Goal: Transaction & Acquisition: Book appointment/travel/reservation

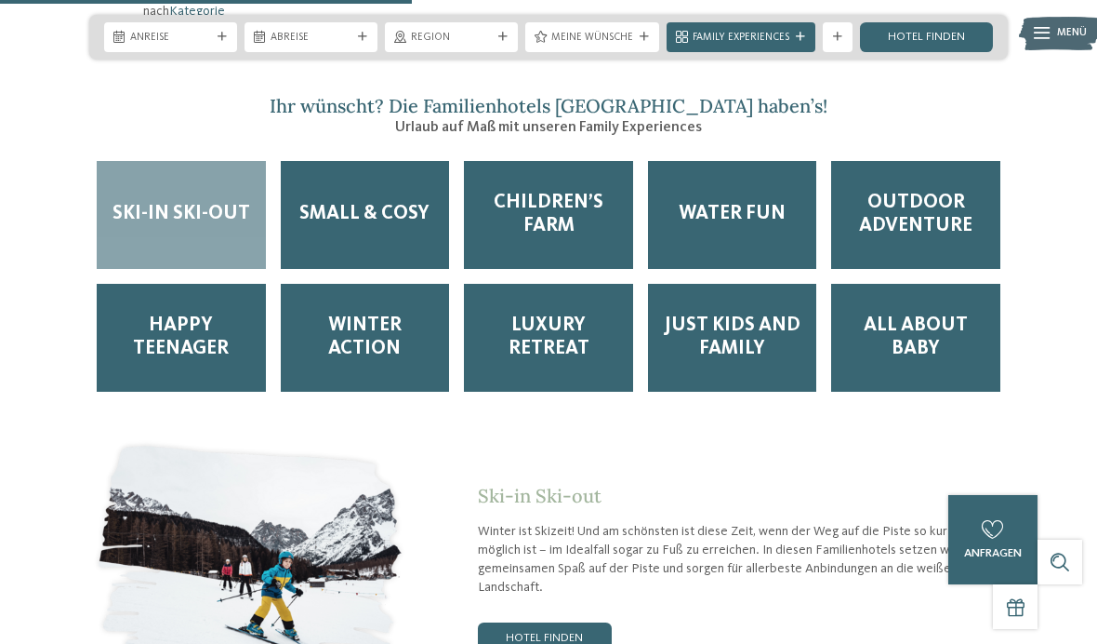
scroll to position [2484, 0]
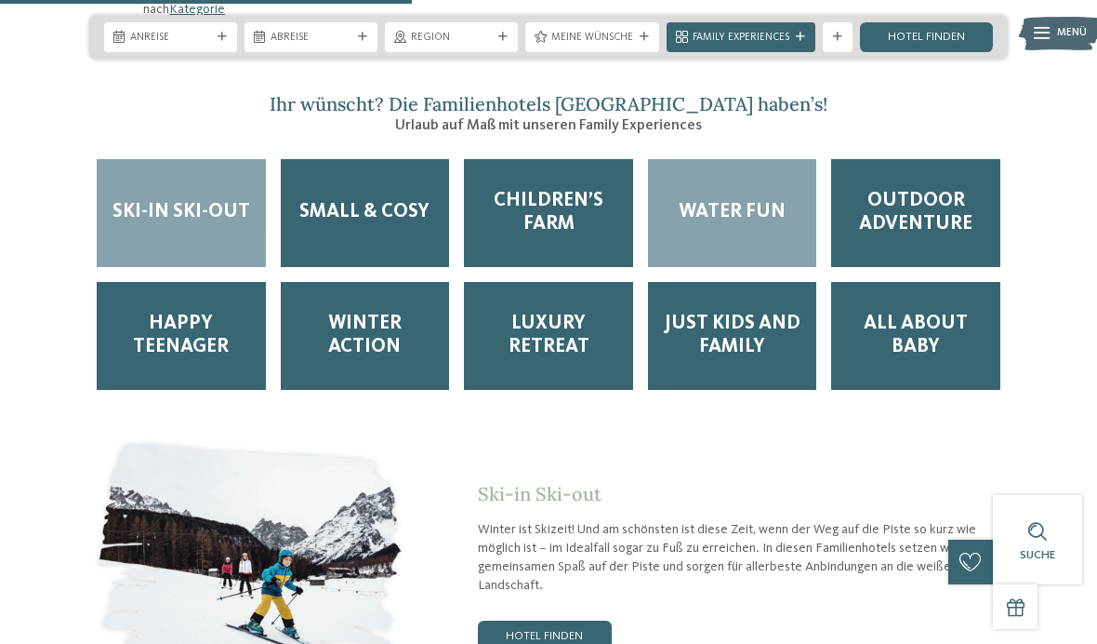
click at [722, 219] on span "Water Fun" at bounding box center [732, 212] width 107 height 23
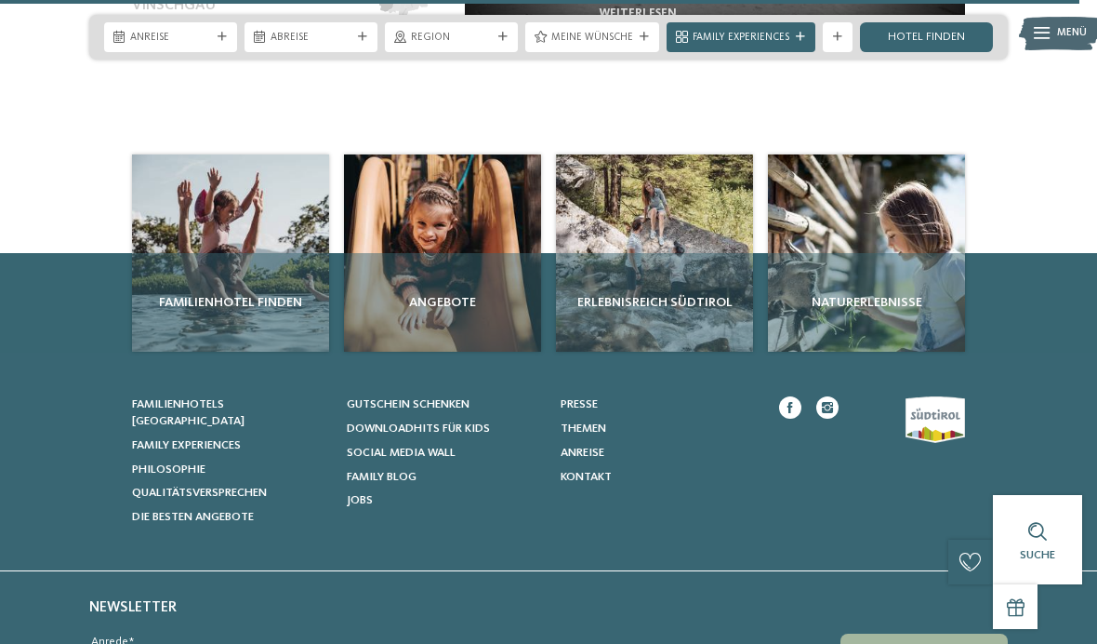
scroll to position [6567, 0]
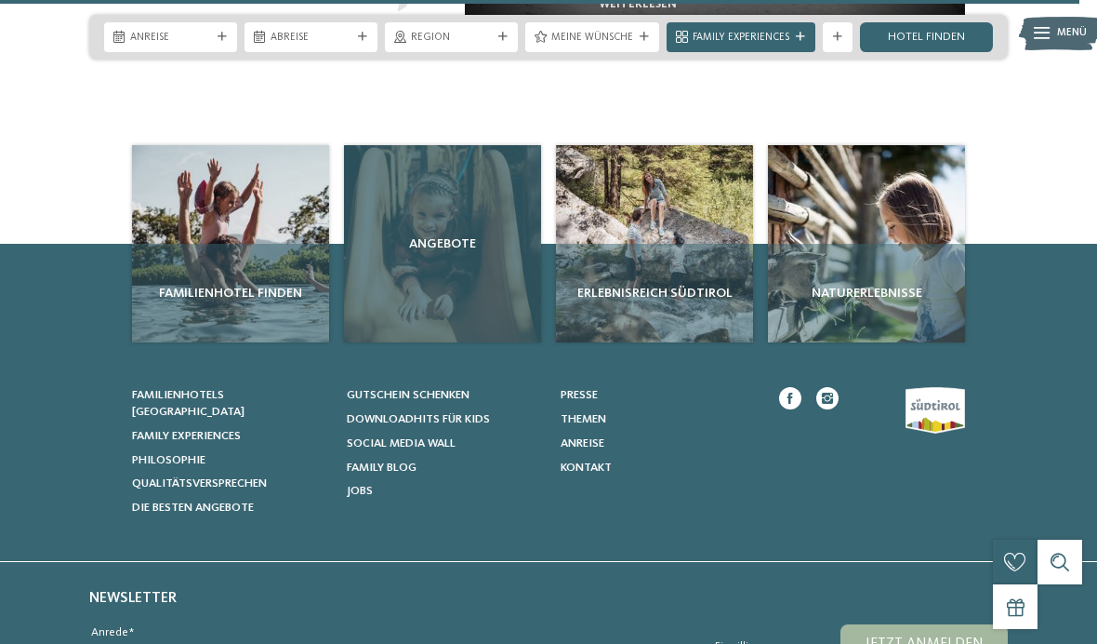
click at [450, 270] on div "Angebote" at bounding box center [442, 243] width 197 height 197
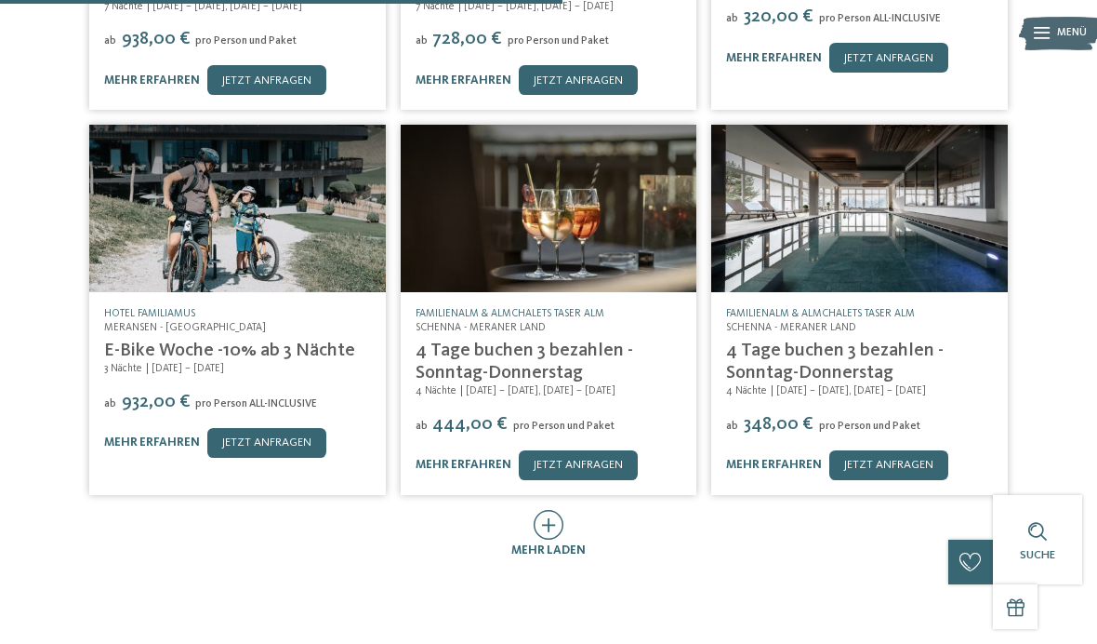
scroll to position [669, 0]
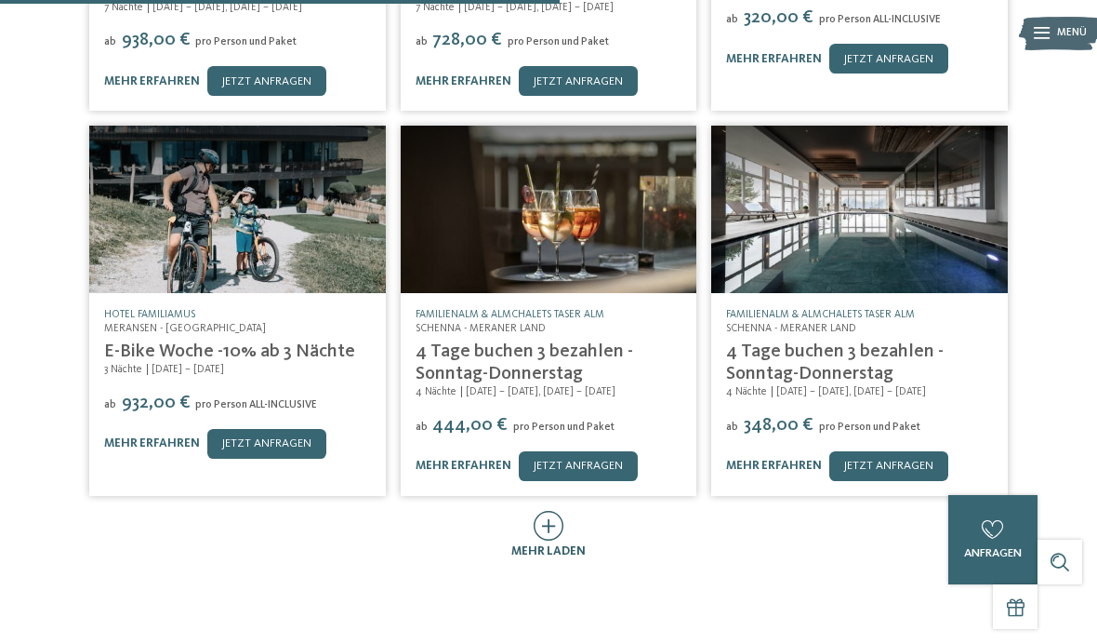
click at [549, 511] on icon at bounding box center [549, 526] width 31 height 30
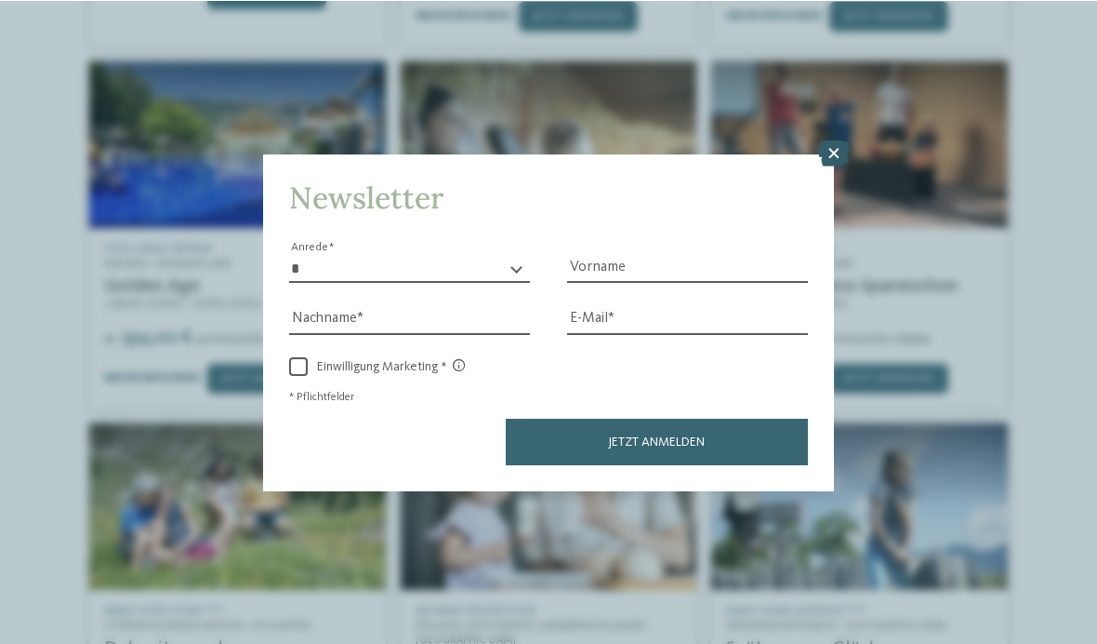
scroll to position [1118, 0]
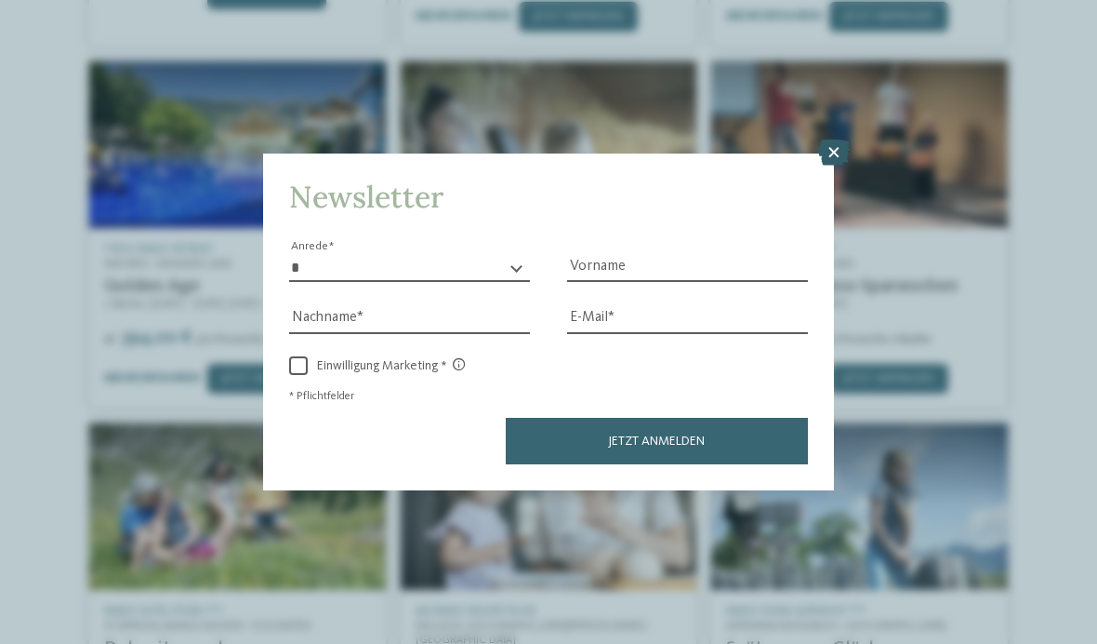
click at [844, 140] on icon at bounding box center [834, 153] width 32 height 26
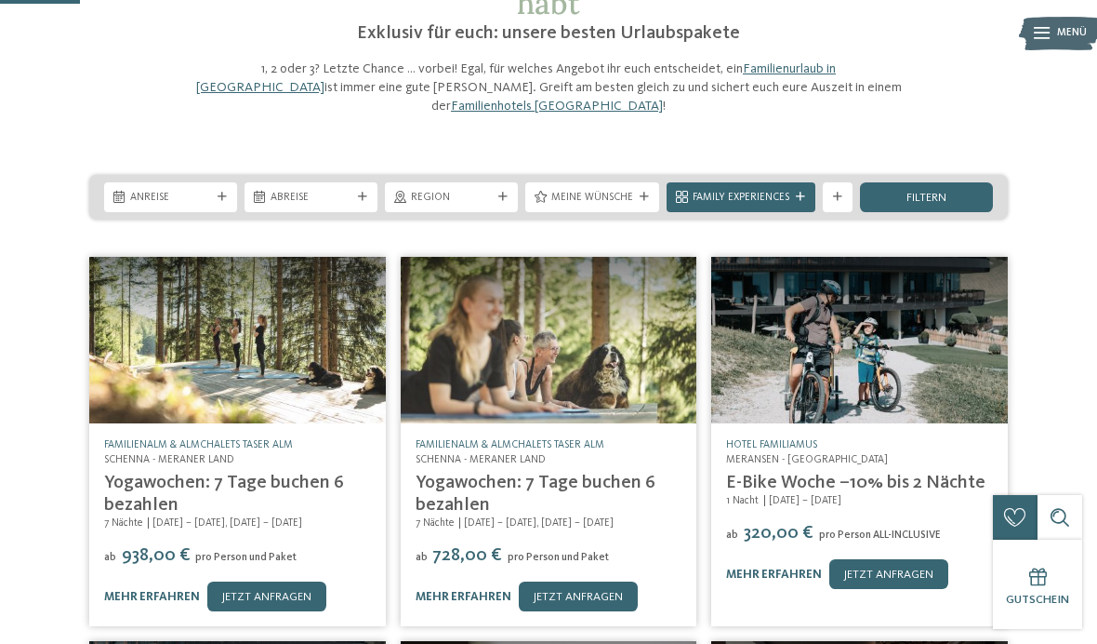
scroll to position [153, 0]
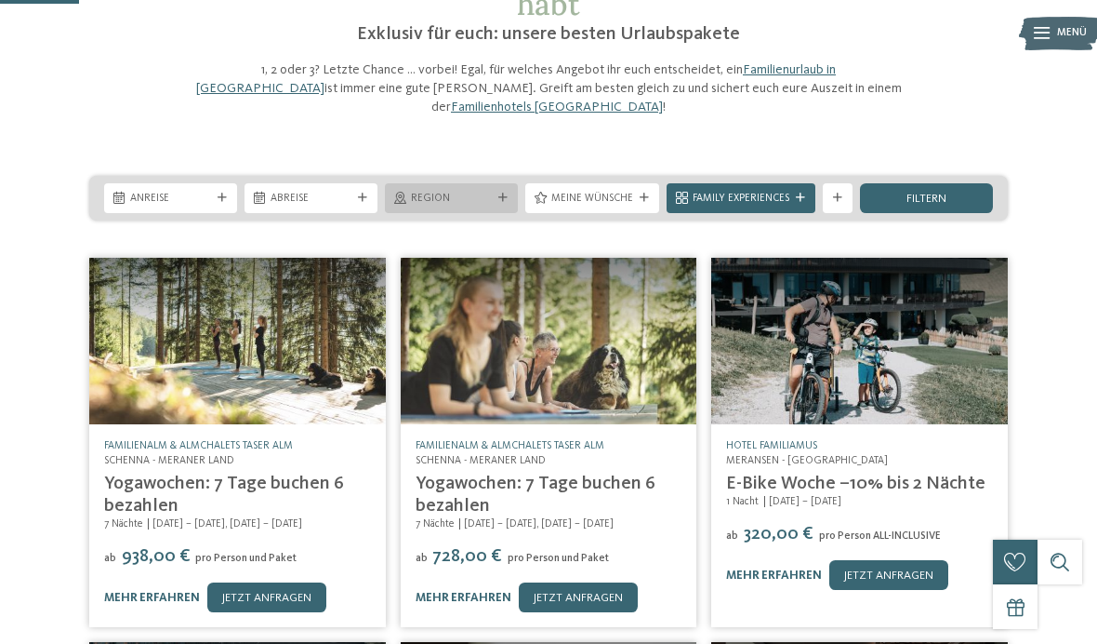
click at [467, 192] on span "Region" at bounding box center [451, 199] width 81 height 15
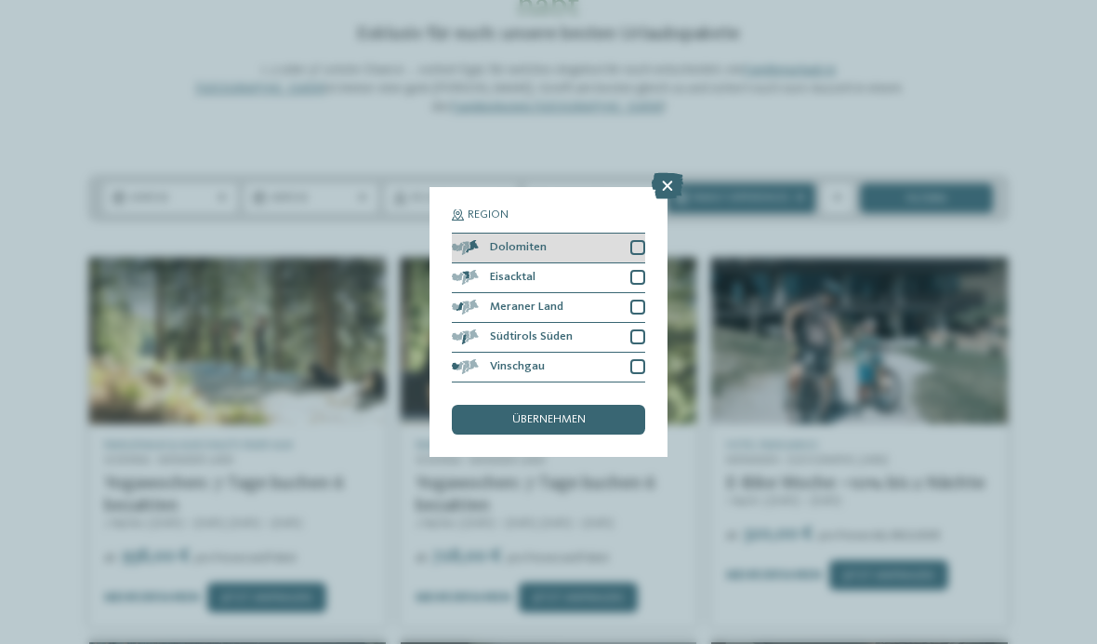
click at [642, 240] on div at bounding box center [638, 247] width 15 height 15
click at [548, 414] on span "übernehmen" at bounding box center [548, 420] width 73 height 12
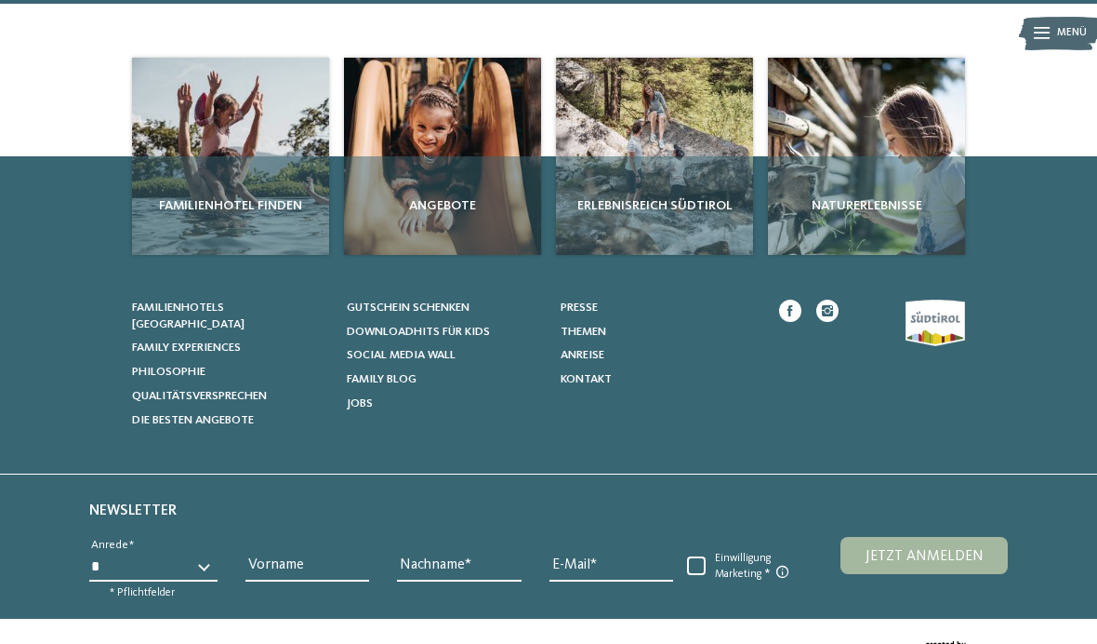
scroll to position [1355, 0]
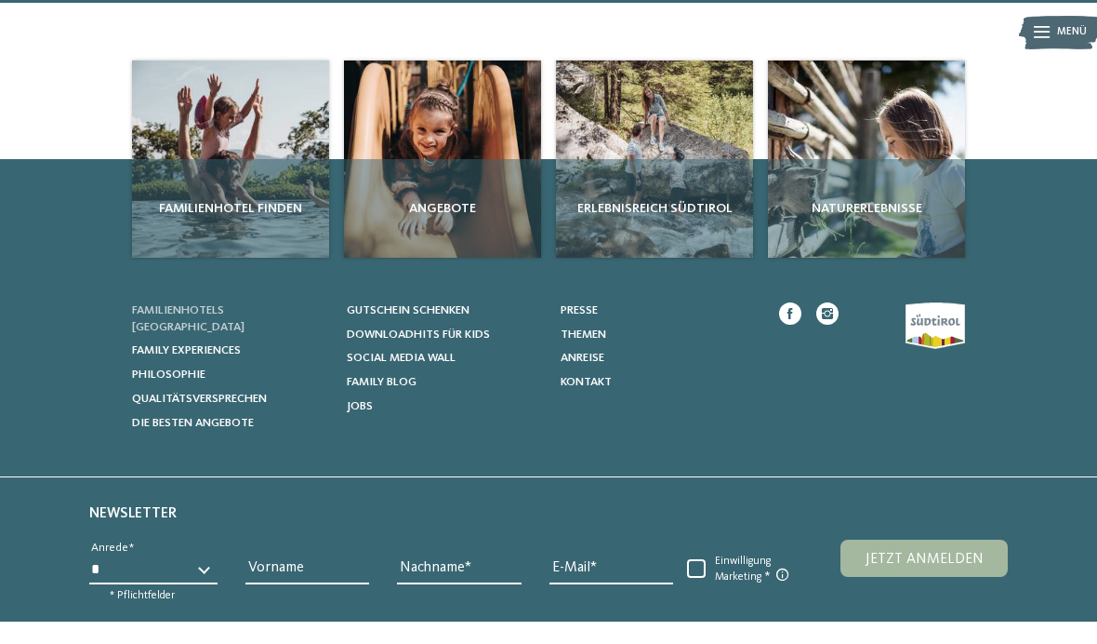
click at [183, 305] on span "Familienhotels [GEOGRAPHIC_DATA]" at bounding box center [188, 319] width 113 height 29
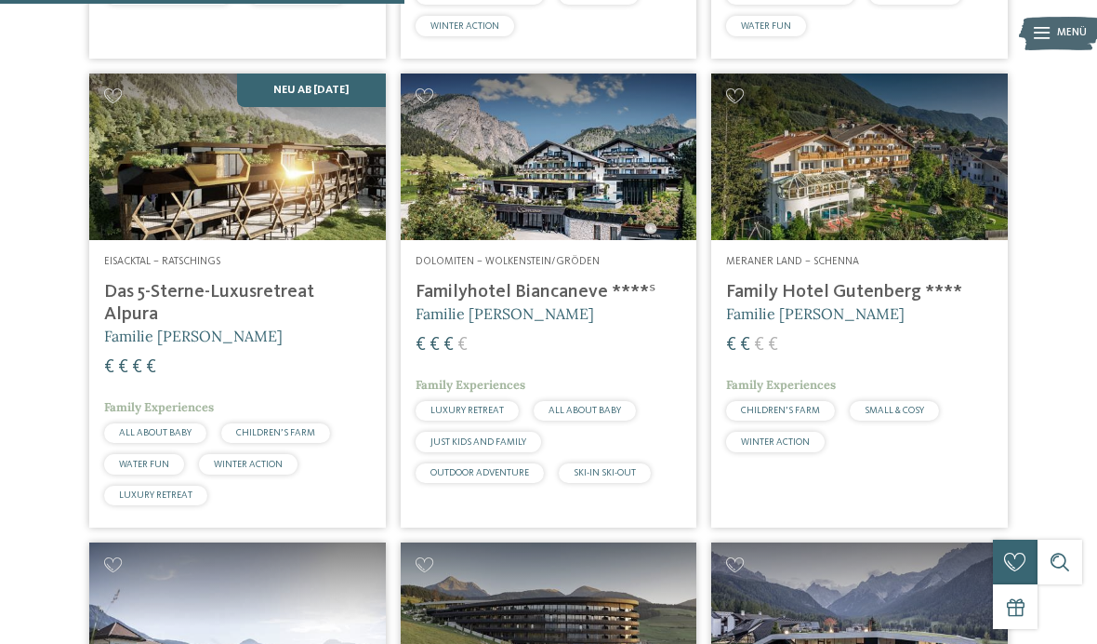
scroll to position [1736, 0]
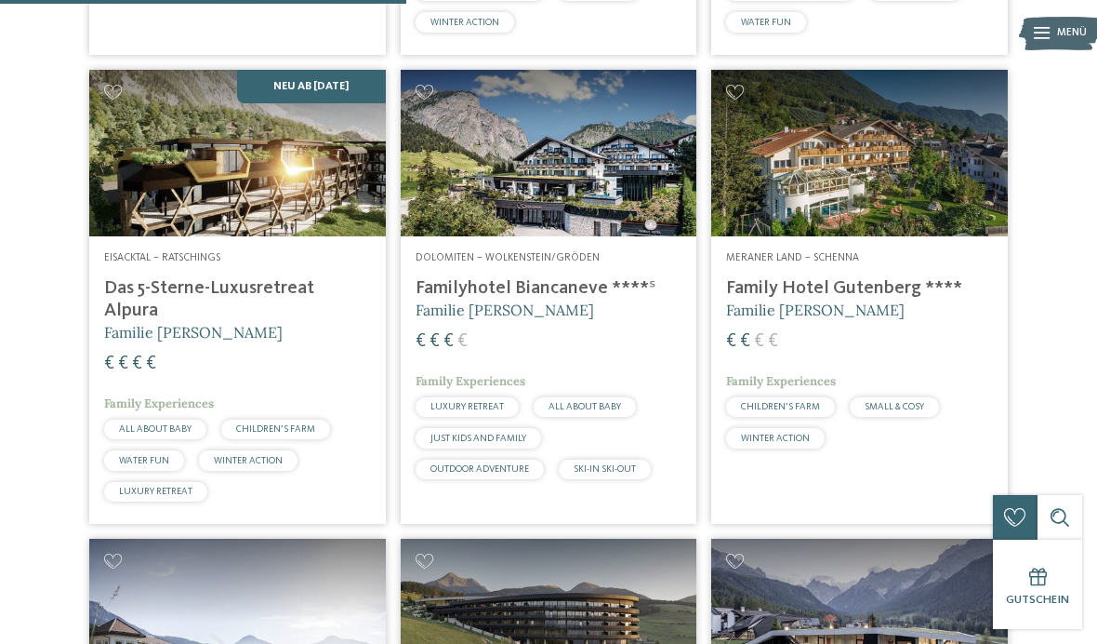
click at [569, 201] on img at bounding box center [549, 153] width 297 height 166
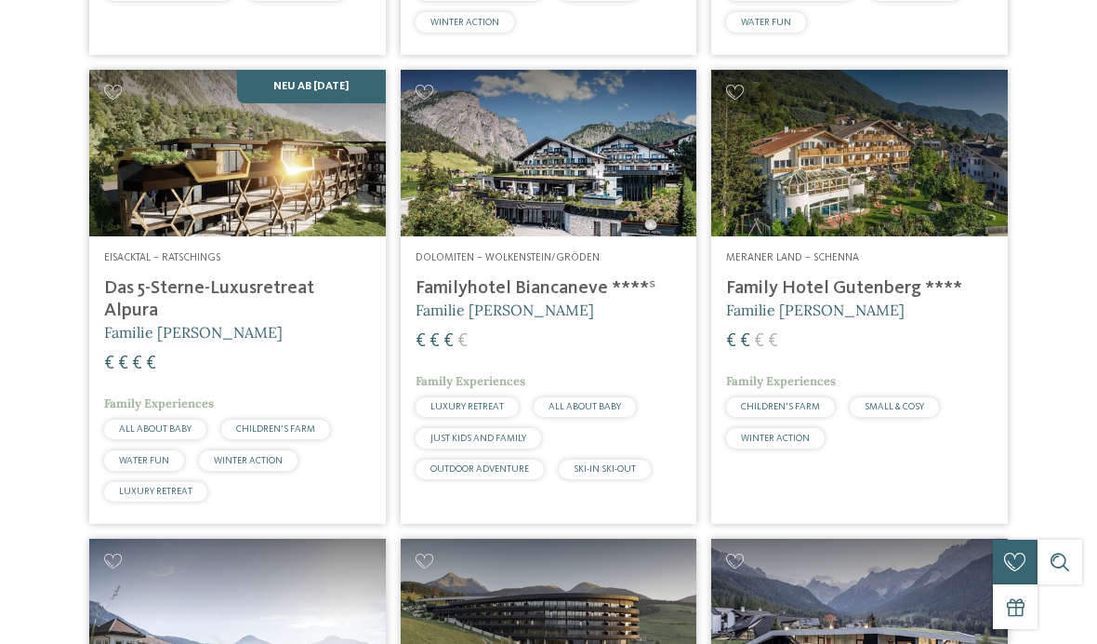
scroll to position [0, 0]
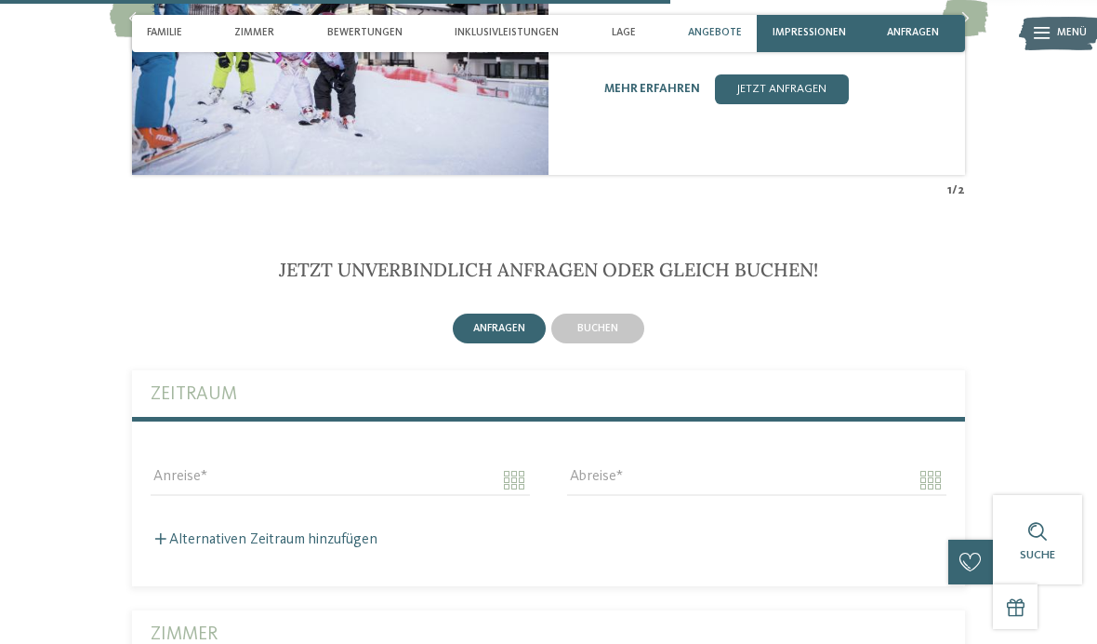
scroll to position [2856, 0]
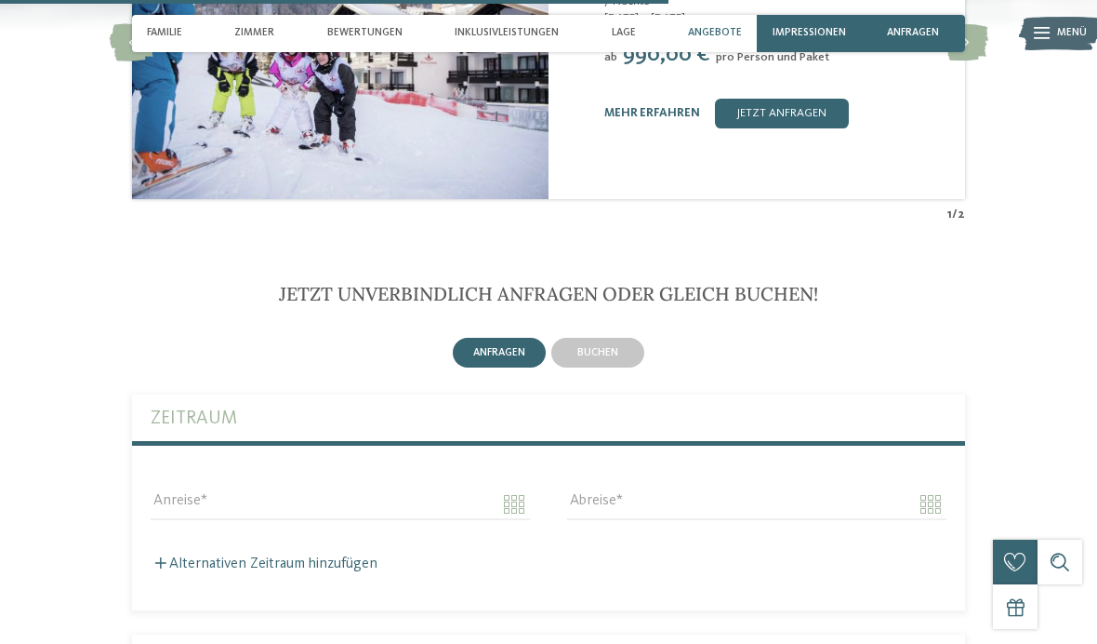
click at [713, 38] on span "Angebote" at bounding box center [715, 33] width 54 height 12
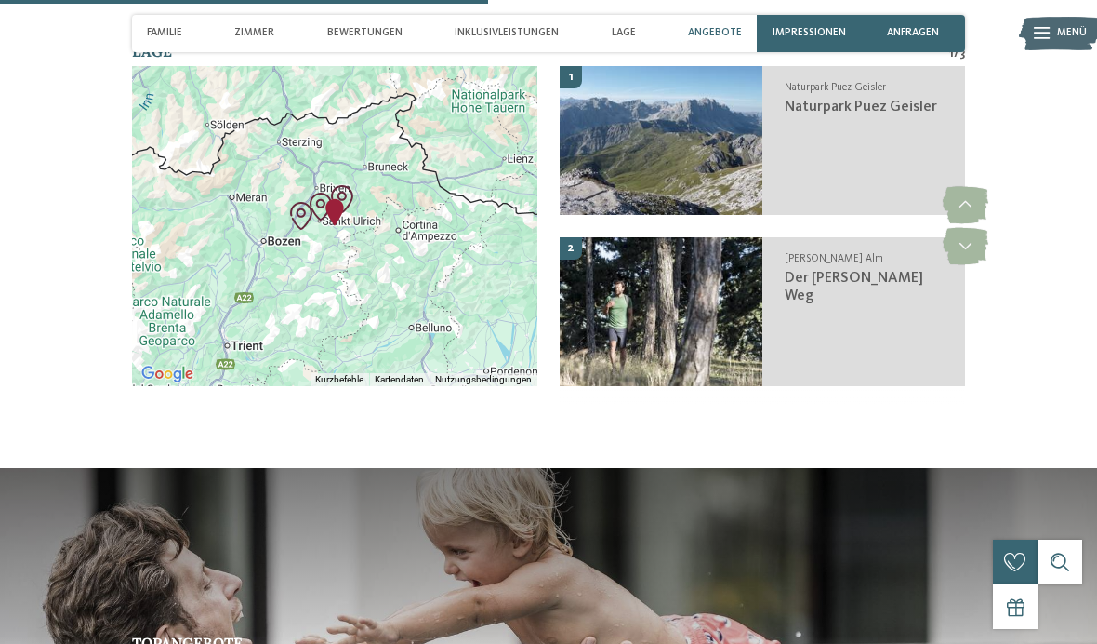
click at [733, 33] on span "Angebote" at bounding box center [715, 33] width 54 height 12
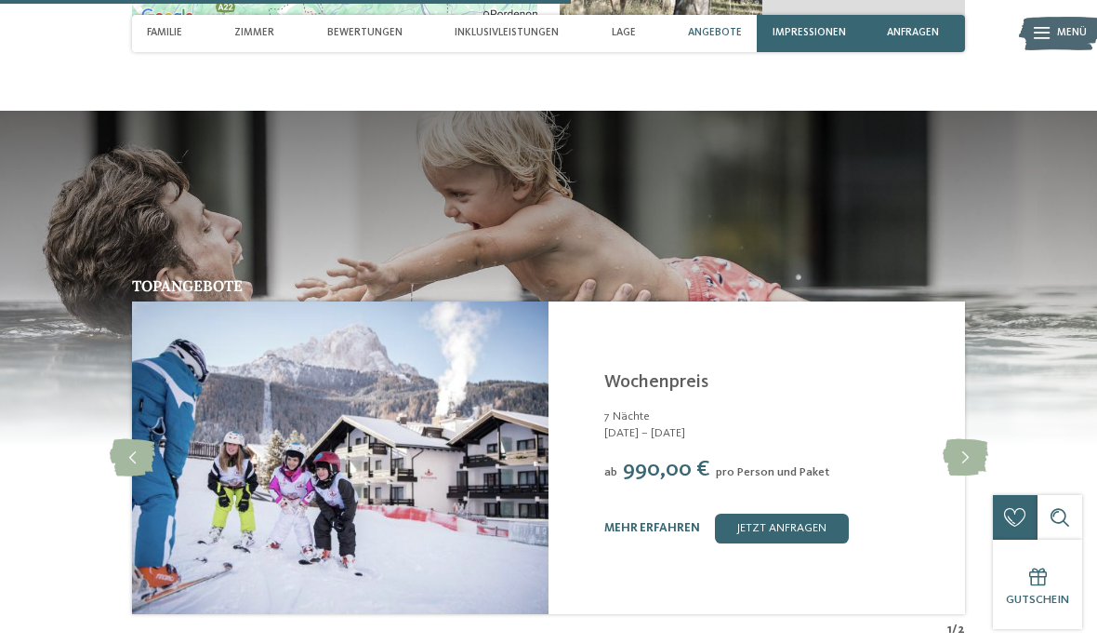
click at [706, 44] on div "Angebote" at bounding box center [715, 33] width 69 height 37
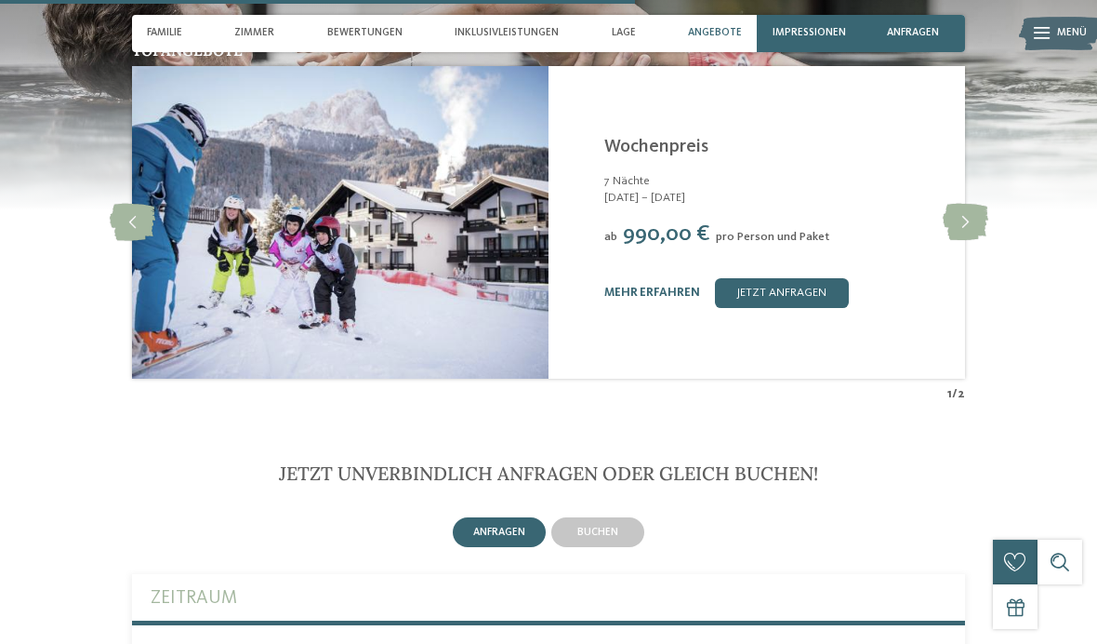
scroll to position [2677, 0]
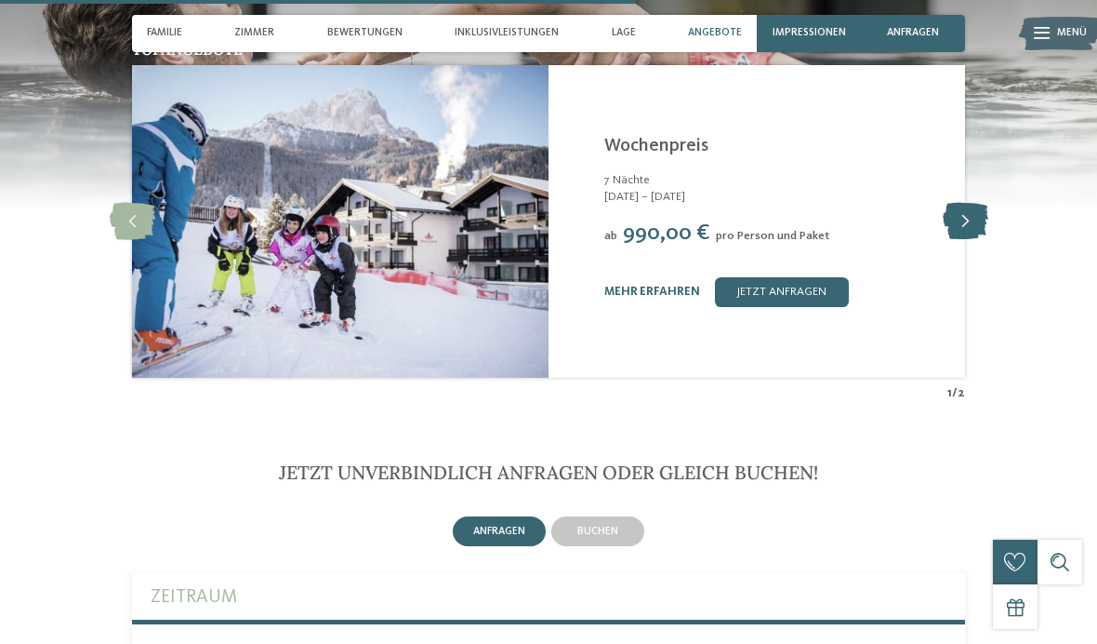
click at [963, 205] on icon at bounding box center [966, 221] width 46 height 37
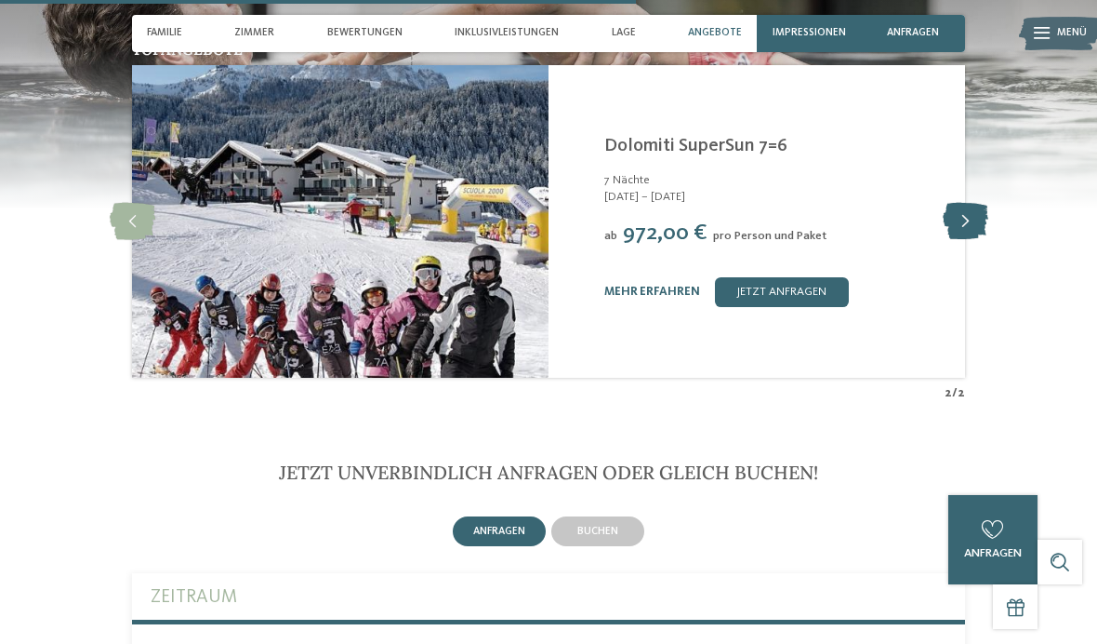
click at [969, 212] on icon at bounding box center [966, 221] width 46 height 37
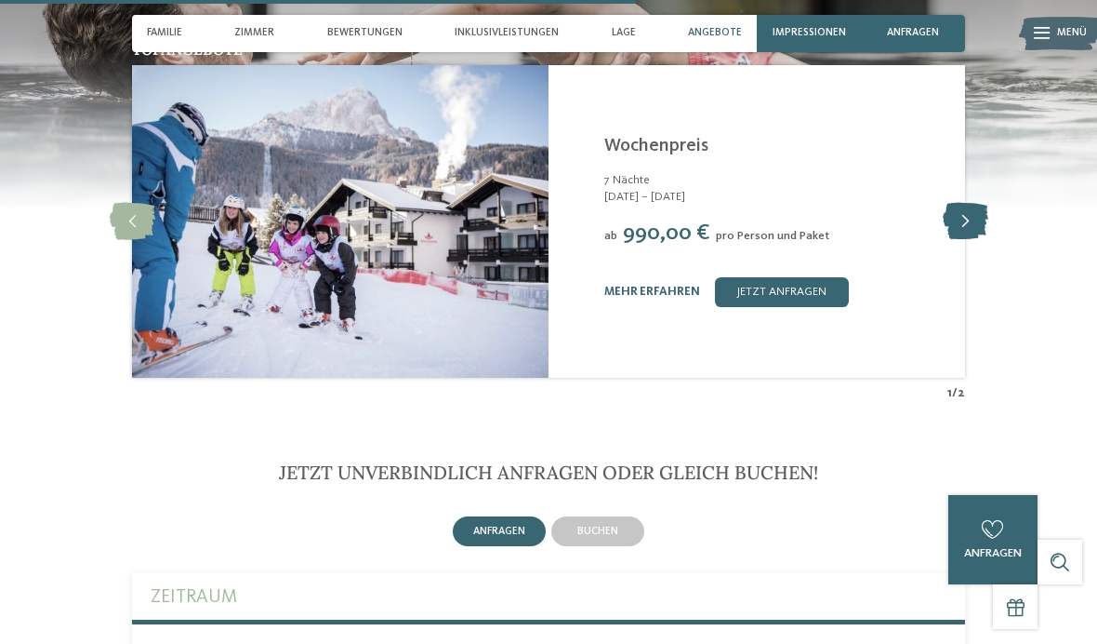
click at [964, 208] on icon at bounding box center [966, 221] width 46 height 37
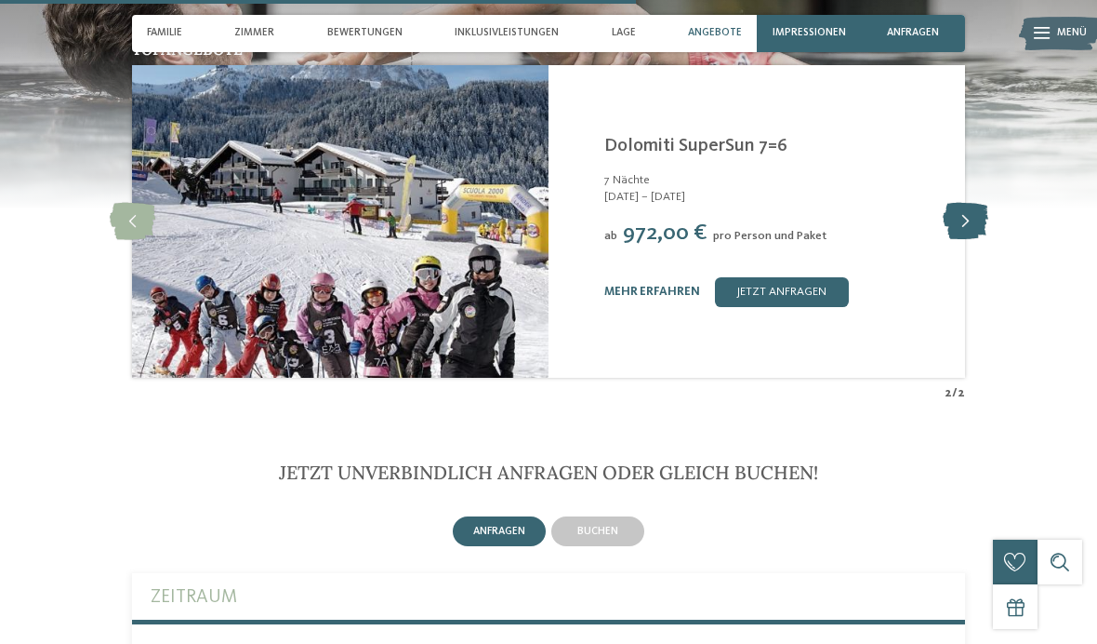
click at [966, 214] on icon at bounding box center [966, 221] width 46 height 37
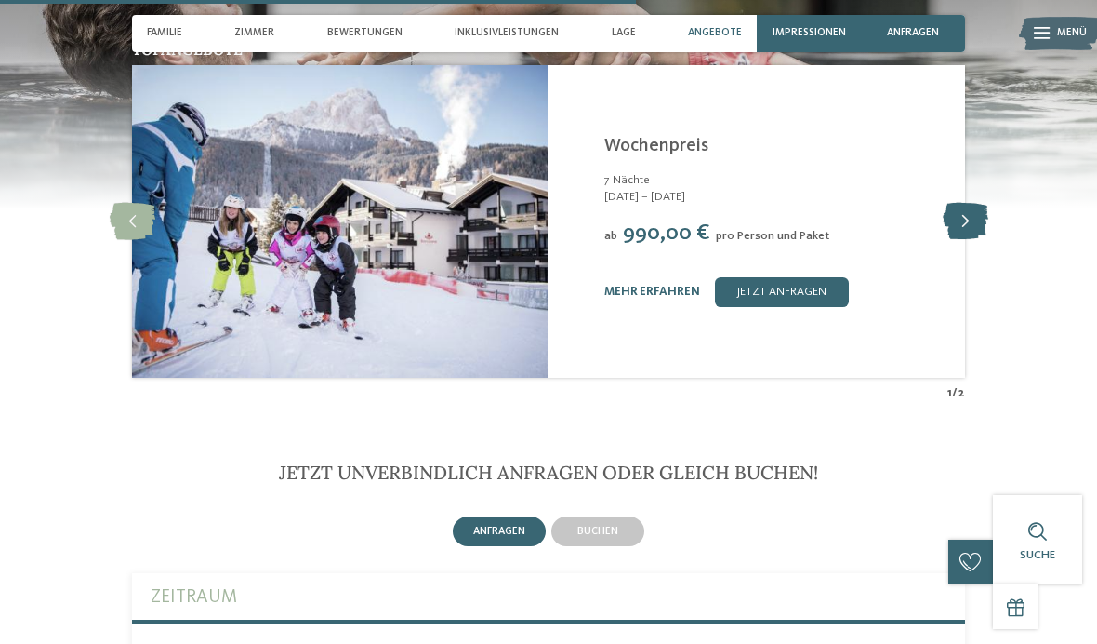
click at [965, 209] on icon at bounding box center [966, 221] width 46 height 37
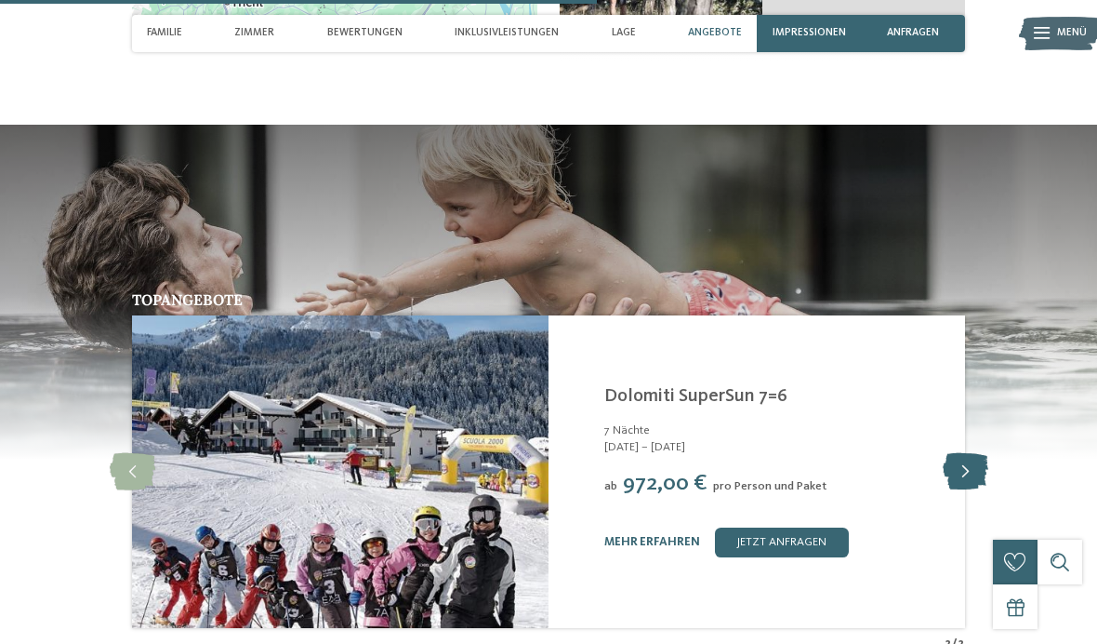
scroll to position [2305, 0]
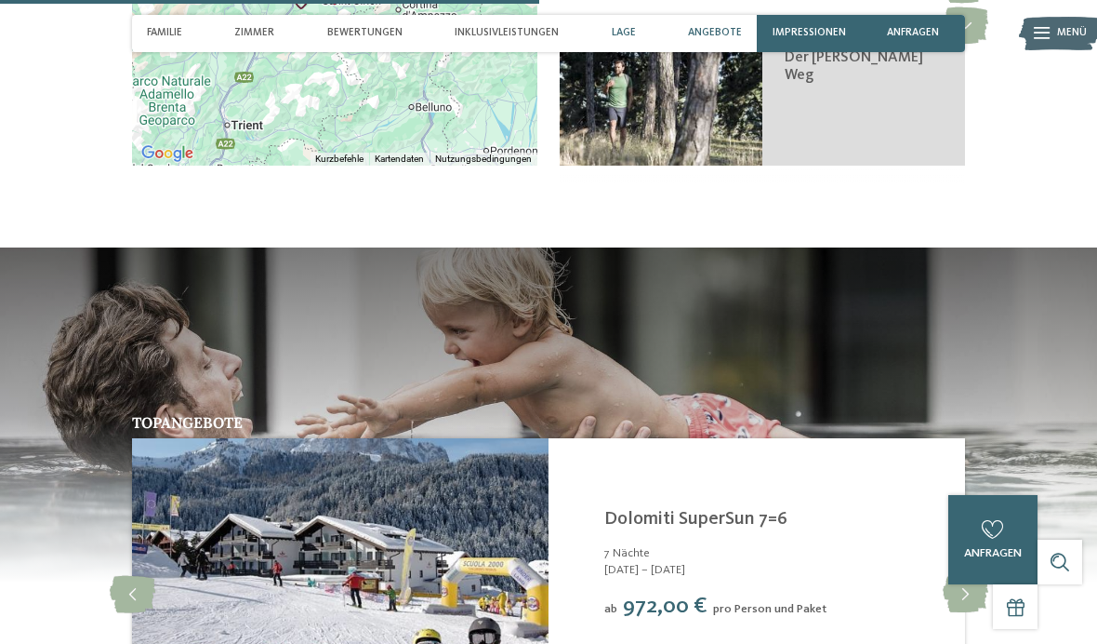
click at [722, 39] on span "Angebote" at bounding box center [715, 33] width 54 height 12
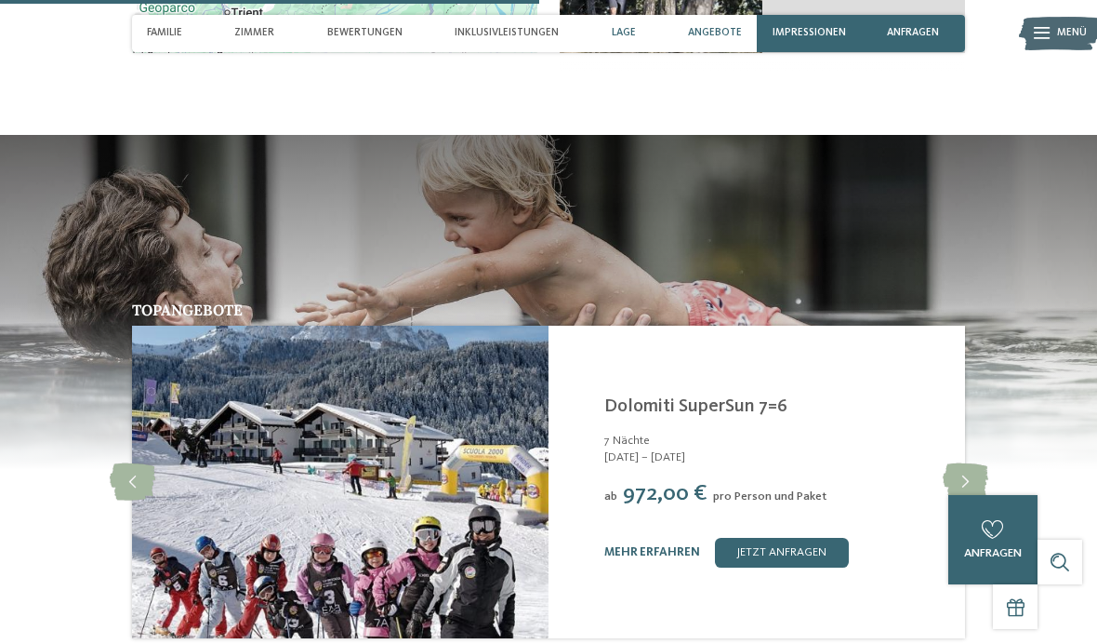
scroll to position [2441, 0]
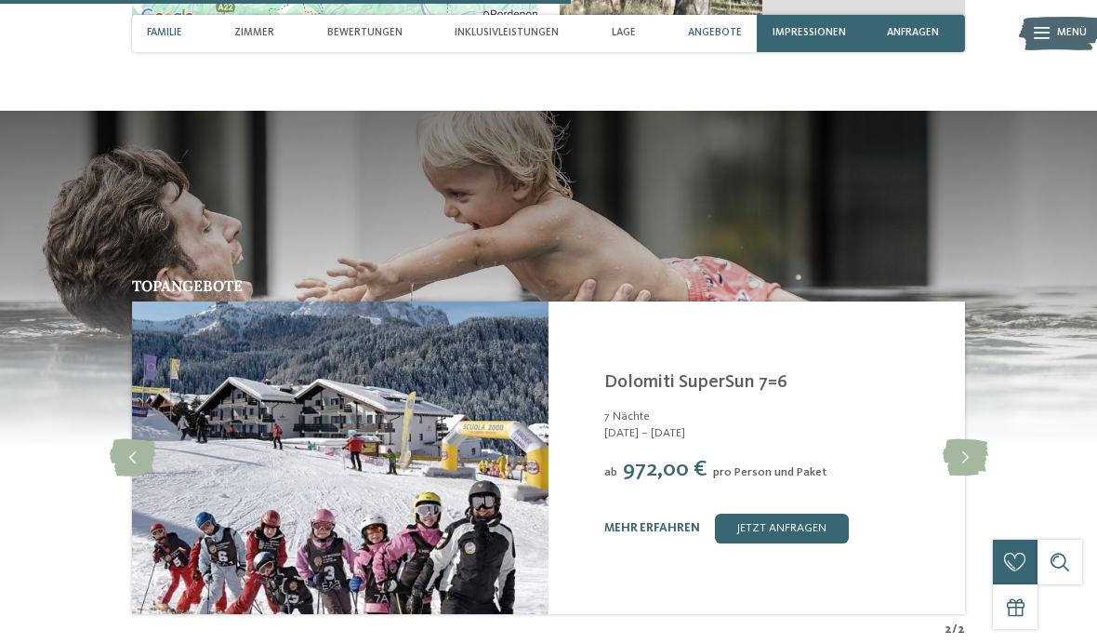
click at [164, 30] on span "Familie" at bounding box center [164, 33] width 35 height 12
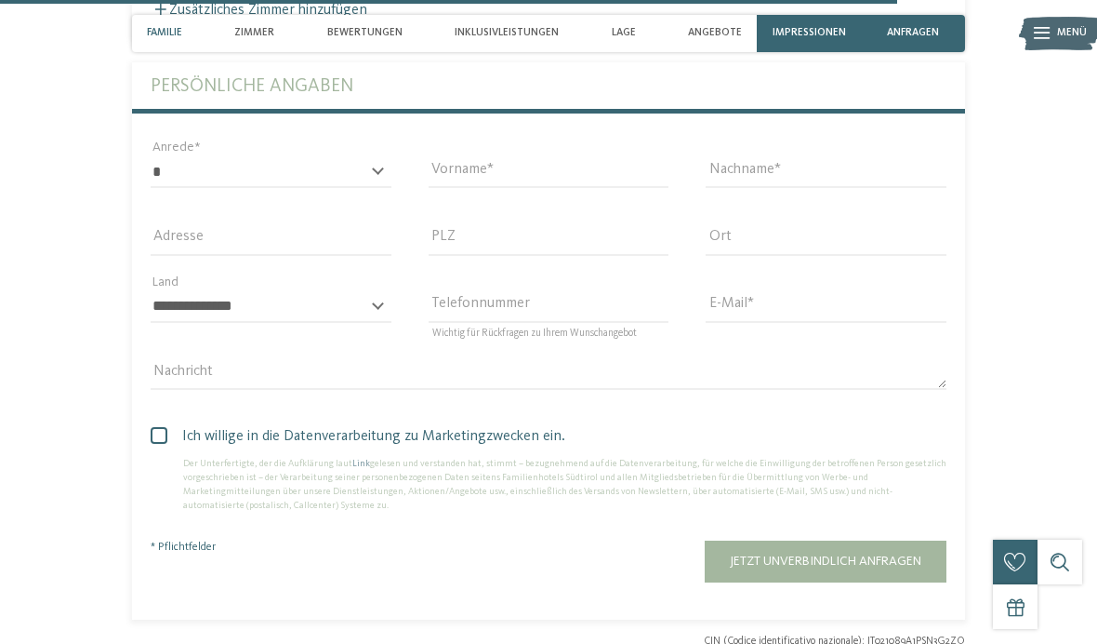
scroll to position [3624, 0]
